Goal: Task Accomplishment & Management: Use online tool/utility

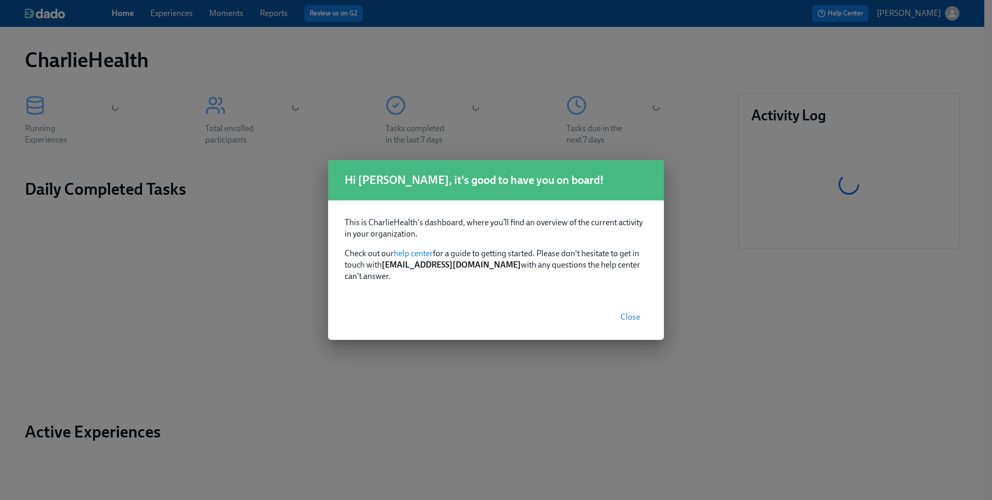
click at [622, 312] on span "Close" at bounding box center [631, 317] width 20 height 10
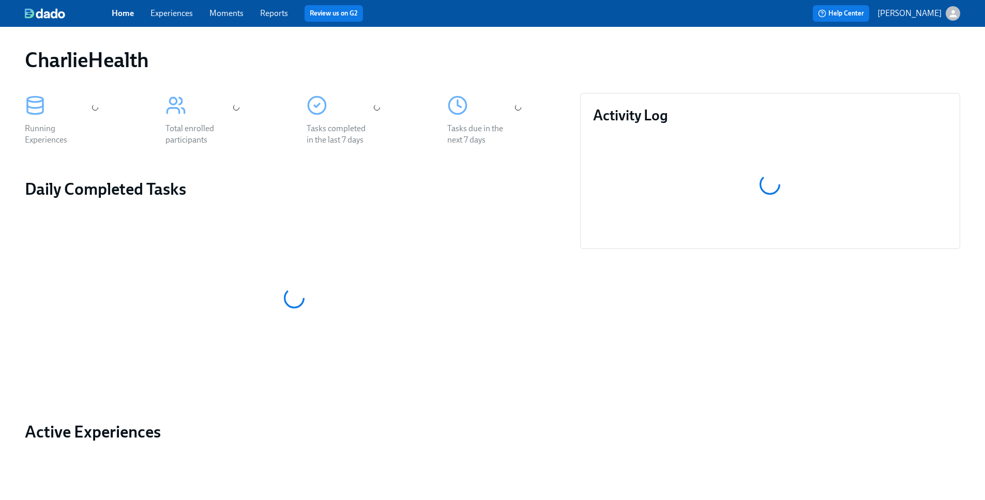
click at [175, 17] on link "Experiences" at bounding box center [171, 13] width 42 height 10
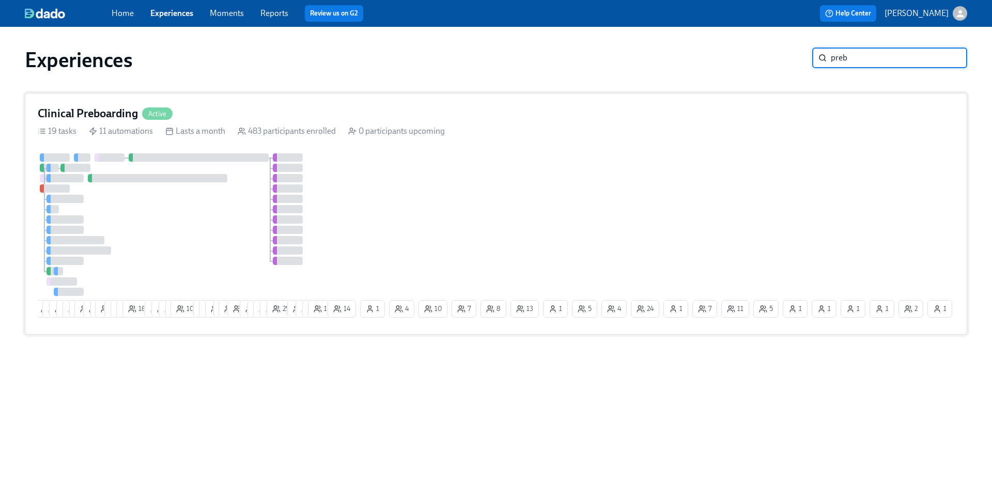
type input "preb"
click at [528, 197] on div "12 3 3 5 7 4 8 29 4 2 19 7 8 12 18 9 8 9 5 10 7 17 15 6 23 3 11 9 12 15 25 10 6…" at bounding box center [496, 238] width 917 height 168
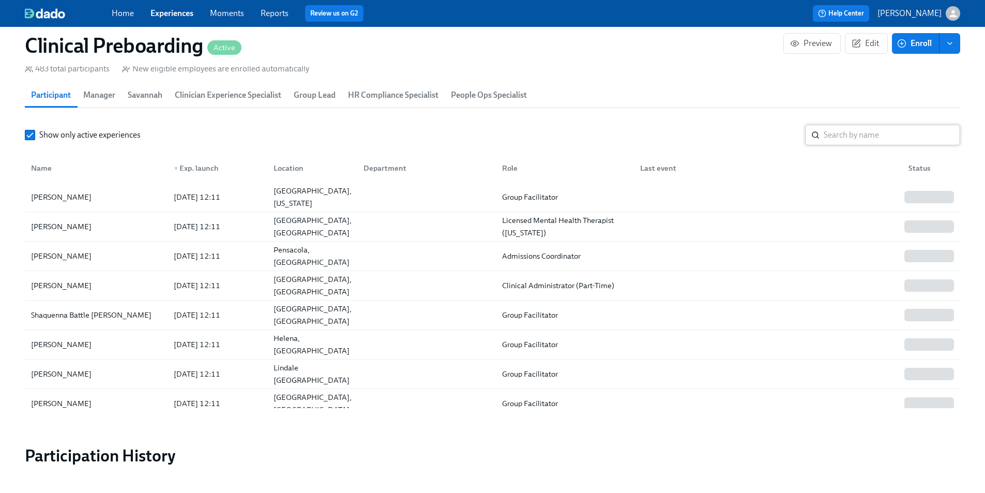
click at [846, 125] on input "search" at bounding box center [891, 135] width 136 height 21
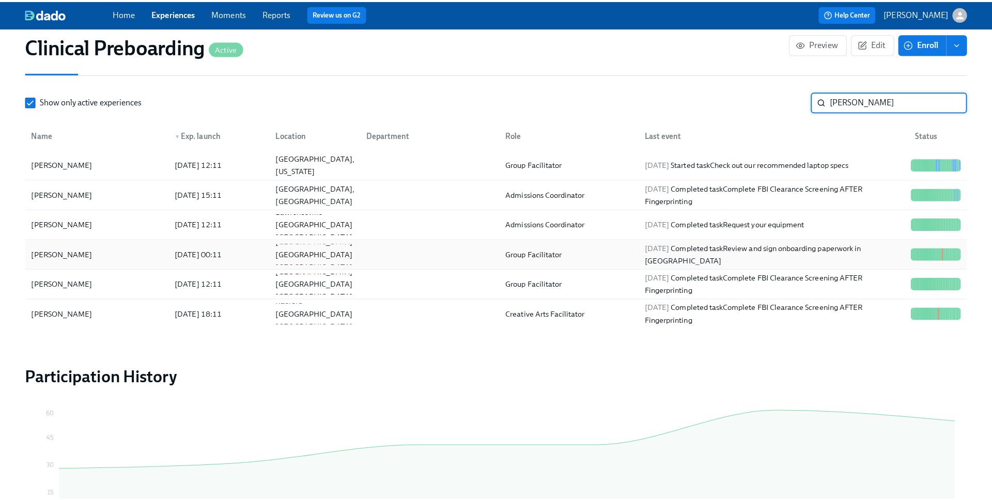
scroll to position [1175, 0]
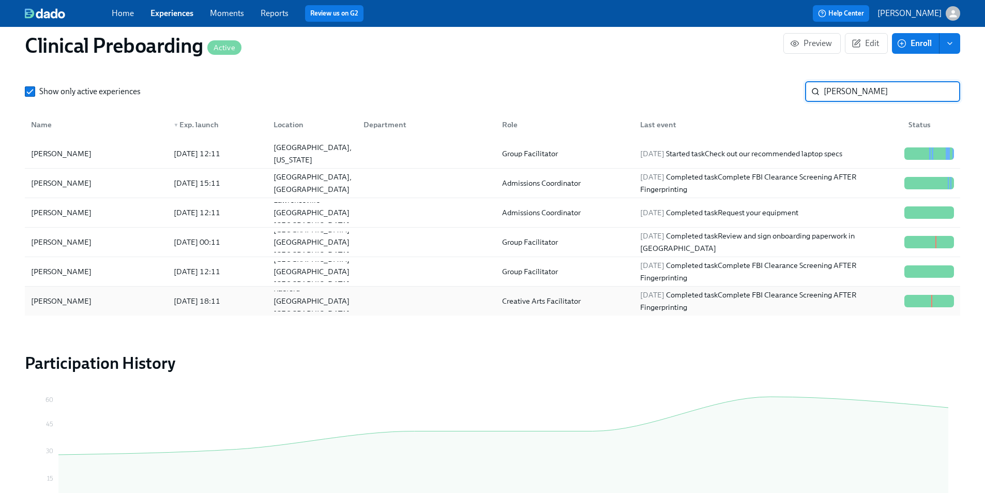
type input "[PERSON_NAME]"
click at [79, 295] on div "[PERSON_NAME]" at bounding box center [61, 301] width 69 height 12
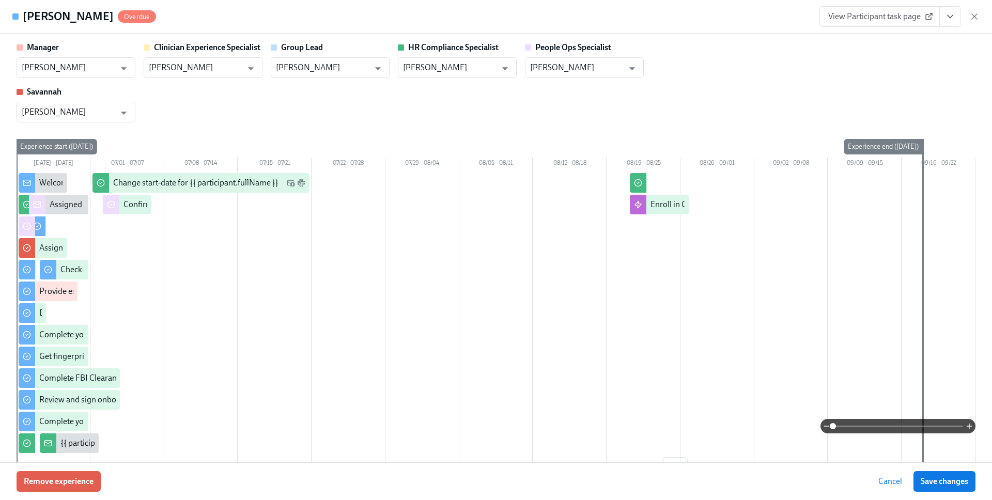
click at [946, 20] on icon "View task page" at bounding box center [950, 16] width 10 height 10
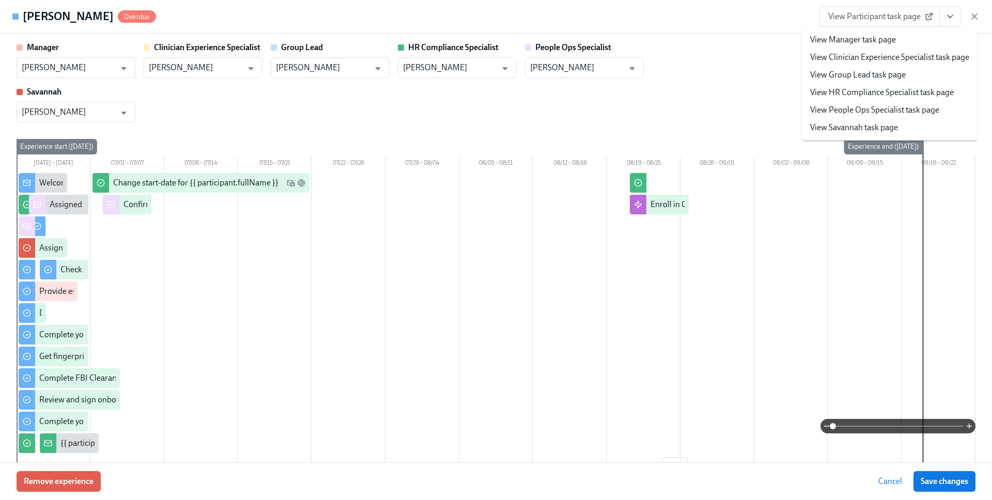
click at [946, 20] on icon "View task page" at bounding box center [950, 16] width 10 height 10
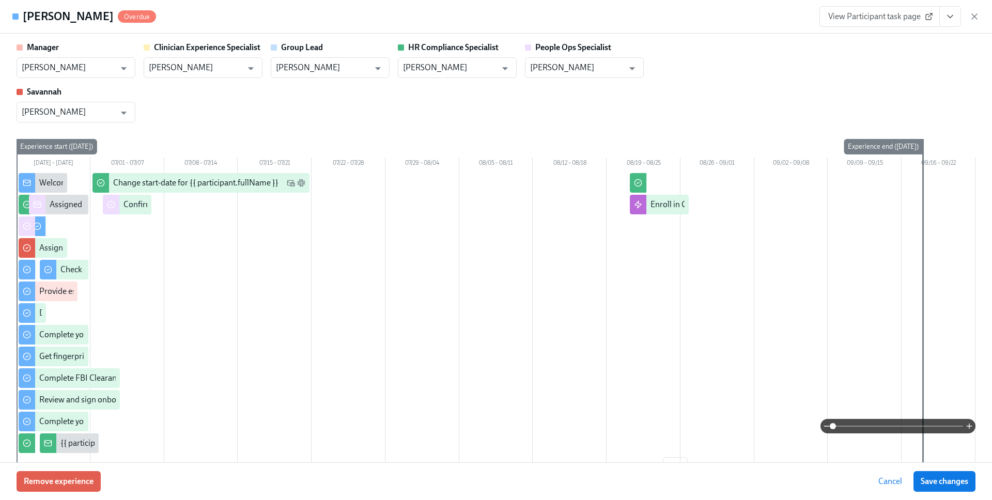
click at [949, 17] on icon "View task page" at bounding box center [950, 17] width 5 height 3
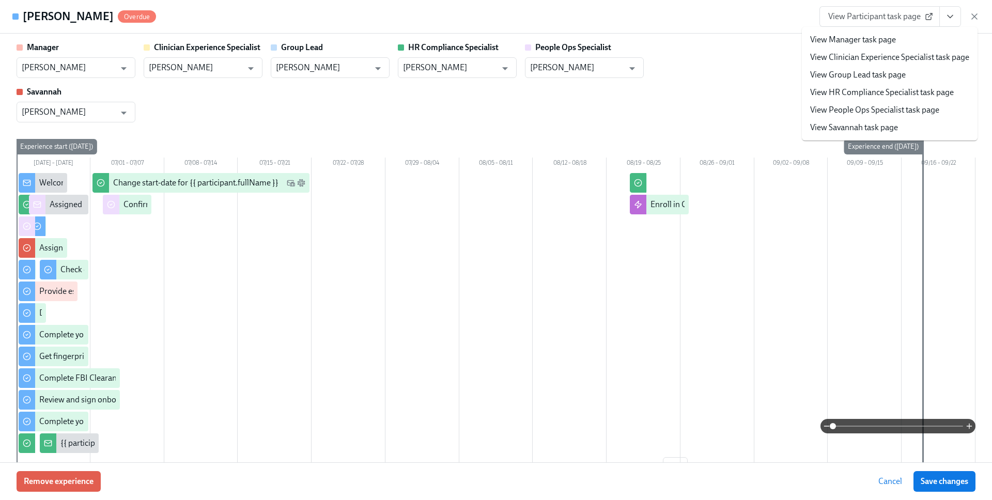
click at [949, 17] on icon "View task page" at bounding box center [950, 17] width 5 height 3
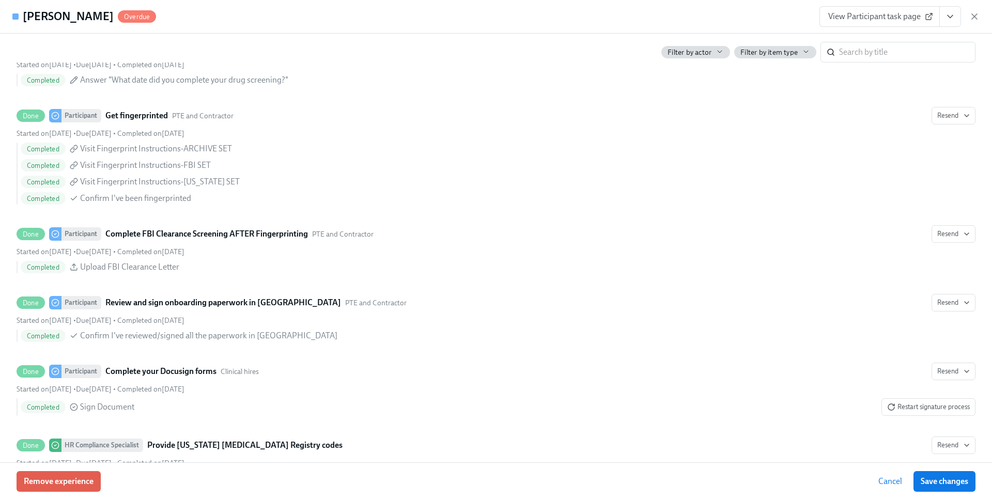
scroll to position [1386, 0]
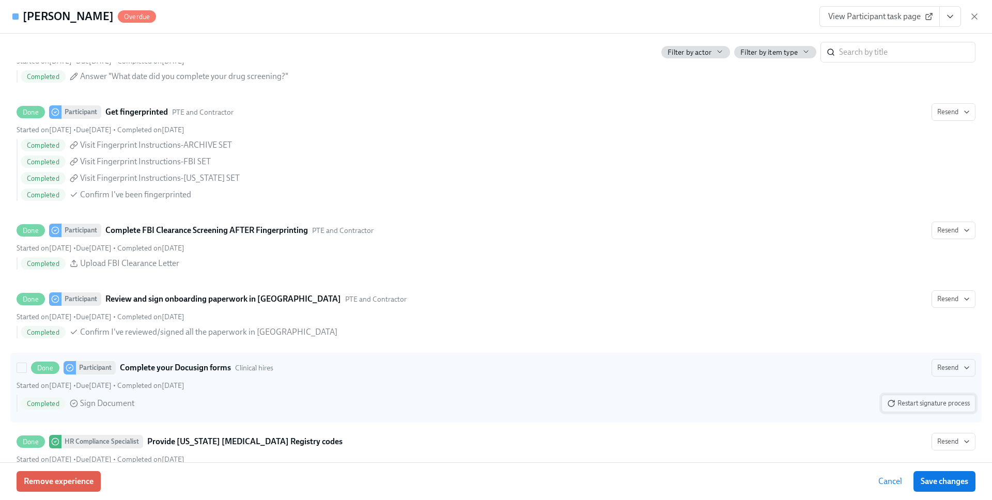
click at [912, 400] on span "Restart signature process" at bounding box center [928, 403] width 83 height 10
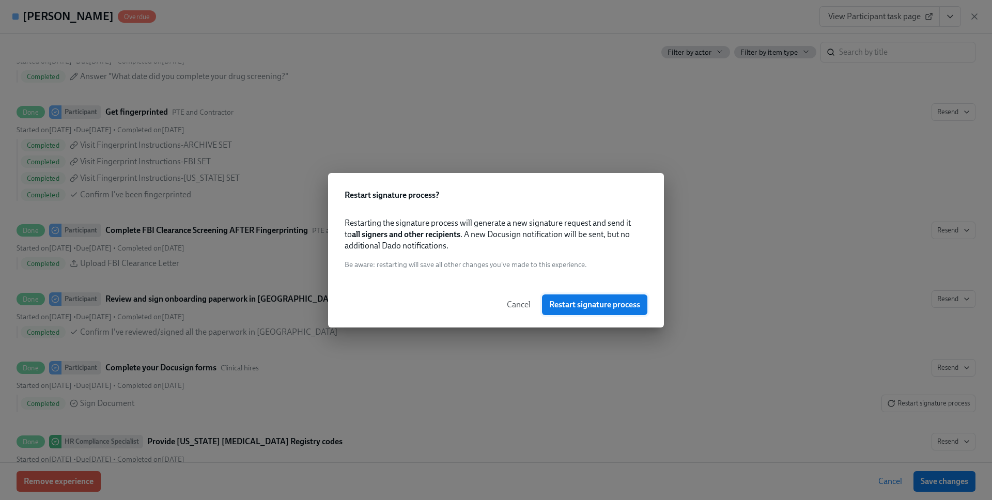
click at [599, 307] on span "Restart signature process" at bounding box center [594, 305] width 91 height 10
